Goal: Register for event/course

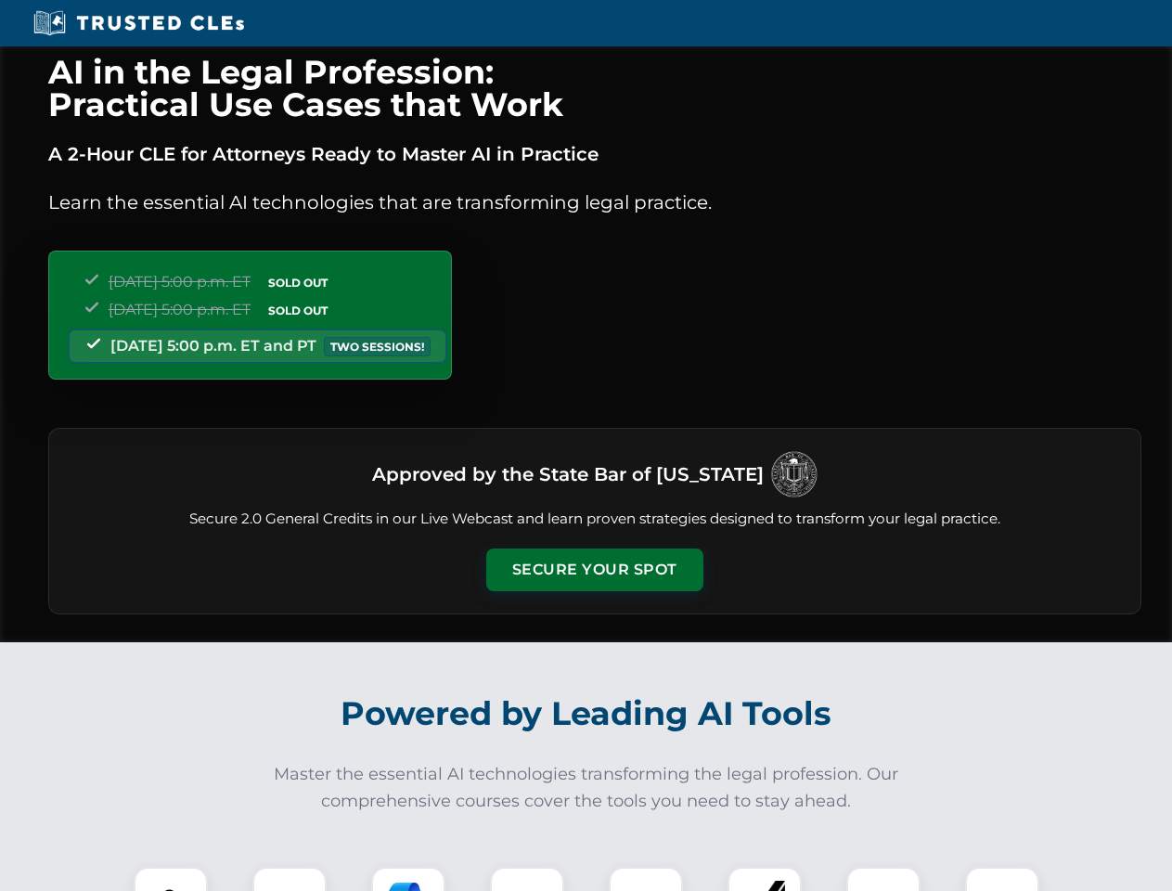
click at [594, 570] on button "Secure Your Spot" at bounding box center [594, 570] width 217 height 43
click at [171, 879] on img at bounding box center [171, 904] width 54 height 54
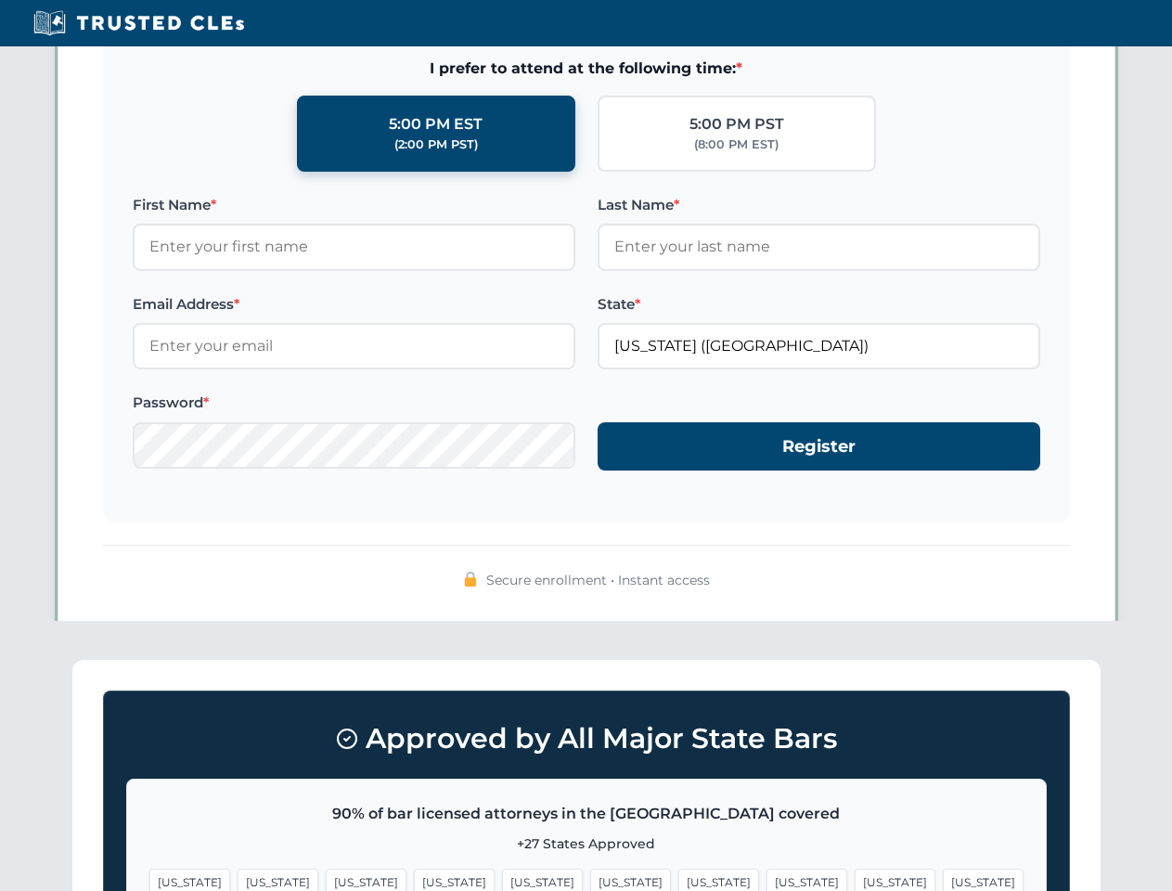
click at [678, 879] on span "[US_STATE]" at bounding box center [718, 882] width 81 height 27
click at [855, 879] on span "[US_STATE]" at bounding box center [895, 882] width 81 height 27
